Goal: Task Accomplishment & Management: Manage account settings

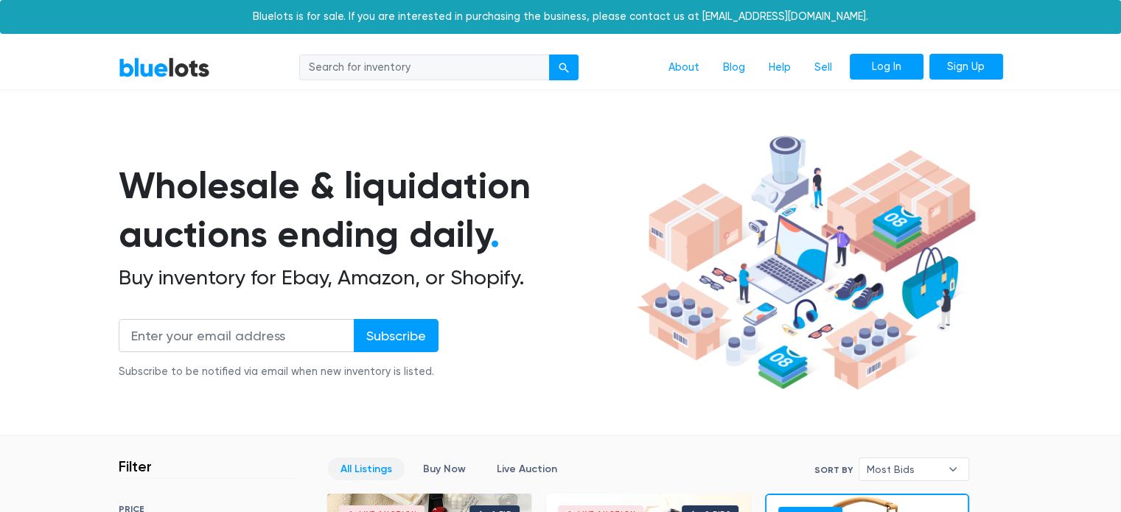
click at [890, 77] on link "Log In" at bounding box center [887, 67] width 74 height 27
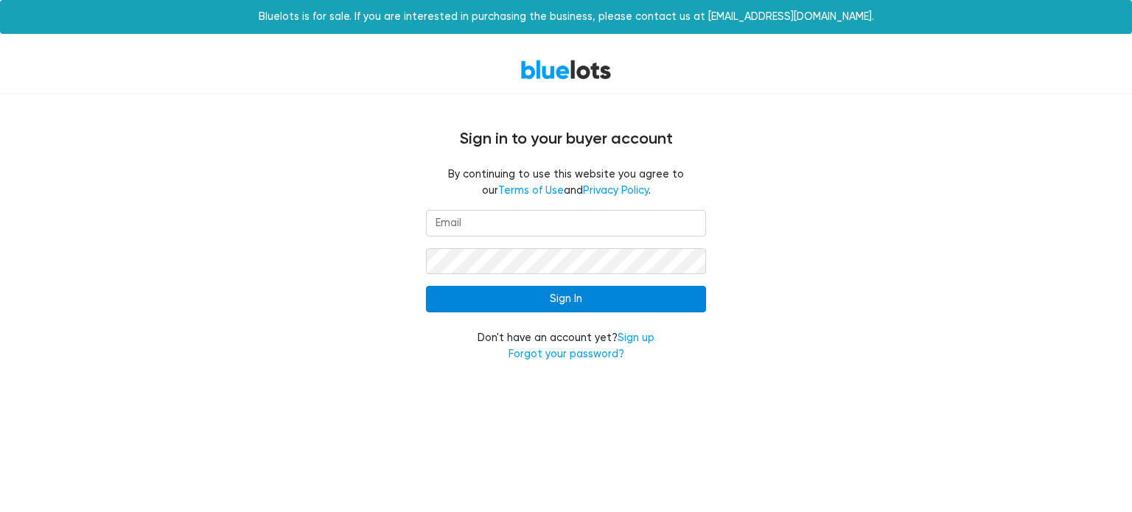
type input "[EMAIL_ADDRESS][DOMAIN_NAME]"
click at [562, 299] on input "Sign In" at bounding box center [566, 299] width 280 height 27
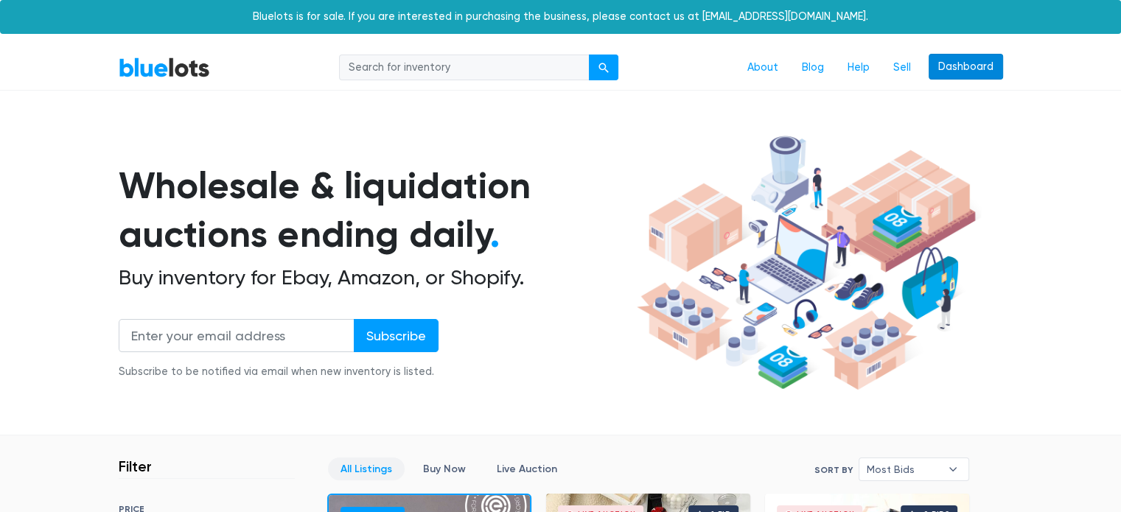
click at [971, 58] on link "Dashboard" at bounding box center [965, 67] width 74 height 27
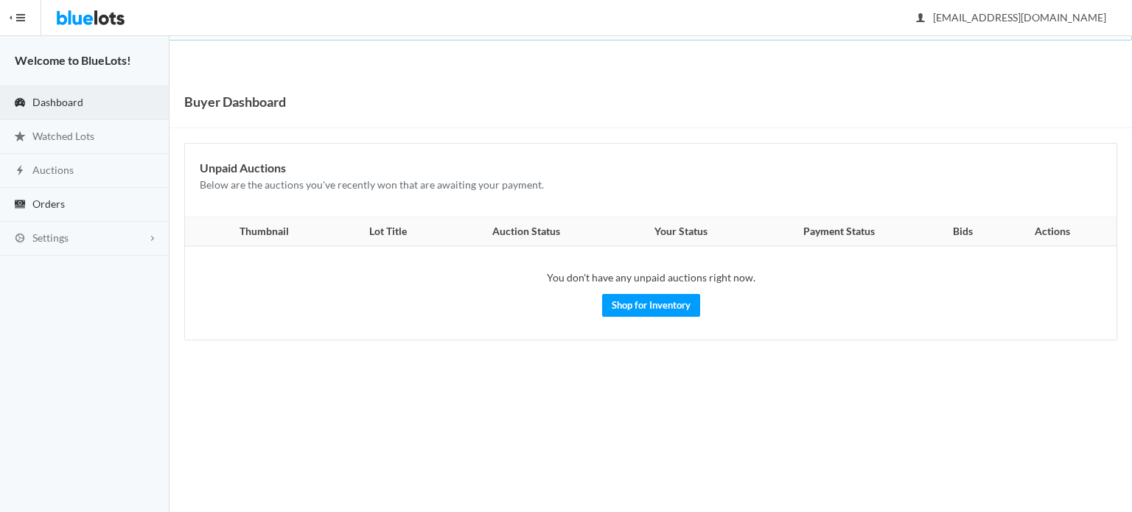
click at [35, 201] on span "Orders" at bounding box center [48, 203] width 32 height 13
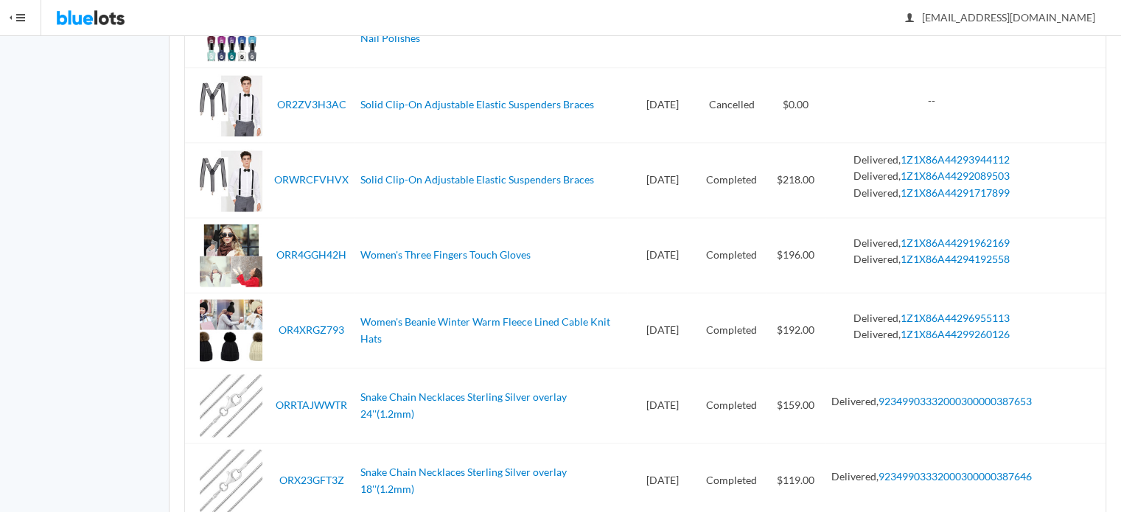
scroll to position [2063, 0]
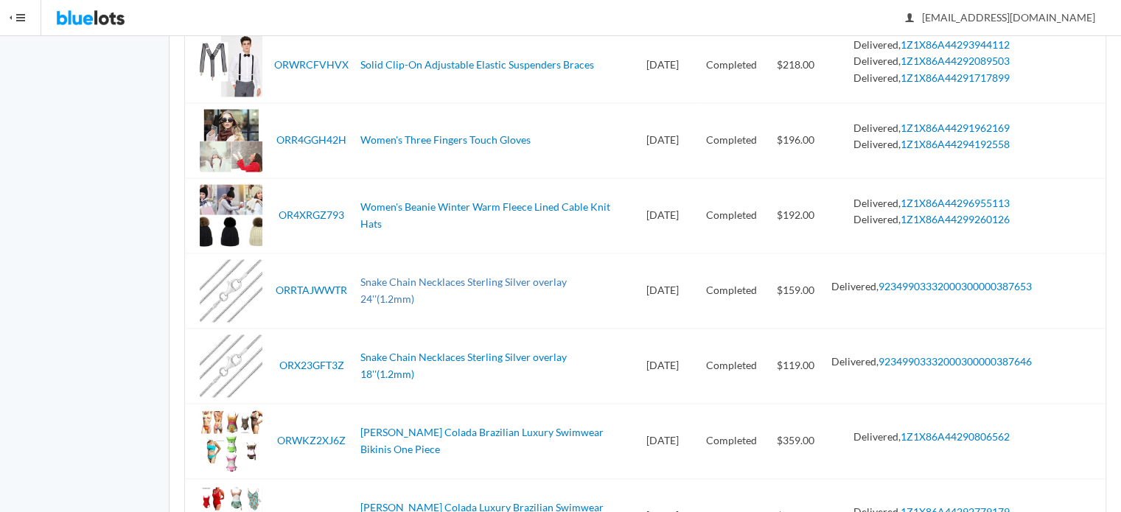
click at [382, 280] on link "Snake Chain Necklaces Sterling Silver overlay 24''(1.2mm)" at bounding box center [463, 290] width 206 height 29
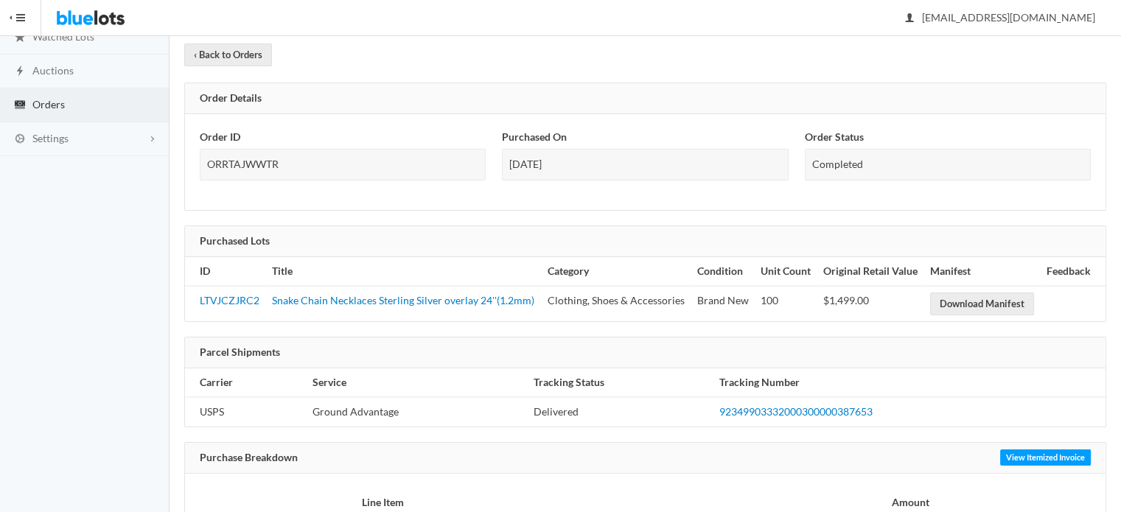
scroll to position [295, 0]
